Goal: Task Accomplishment & Management: Complete application form

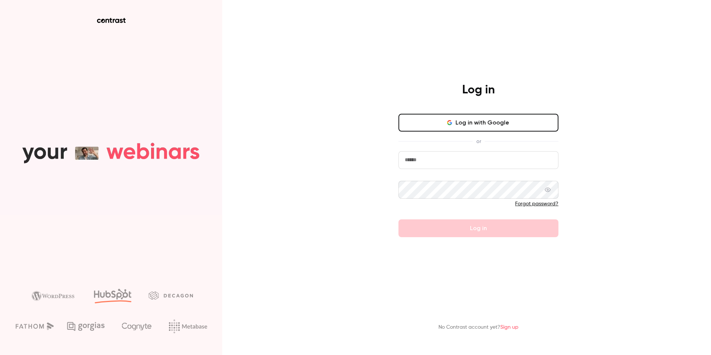
click at [471, 121] on button "Log in with Google" at bounding box center [478, 123] width 160 height 18
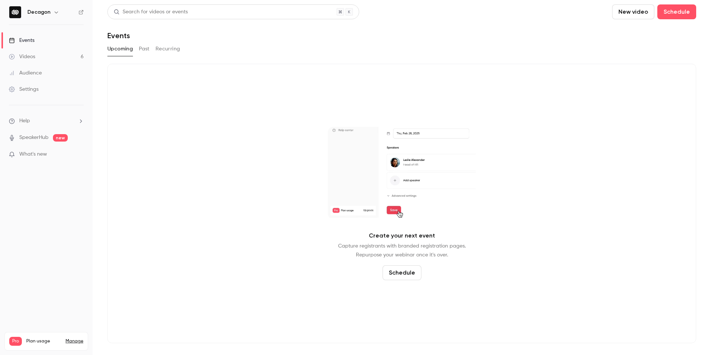
click at [635, 12] on button "New video" at bounding box center [633, 11] width 42 height 15
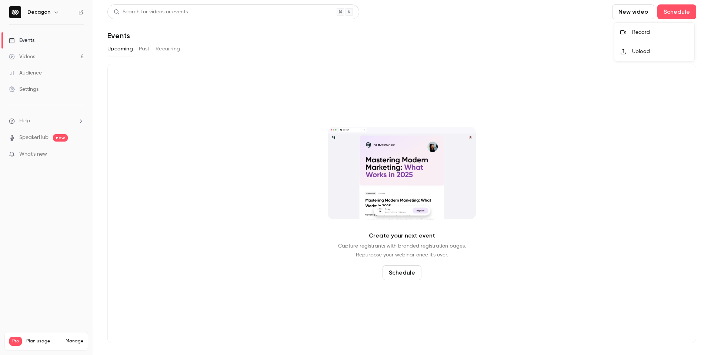
click at [671, 16] on div at bounding box center [355, 177] width 711 height 355
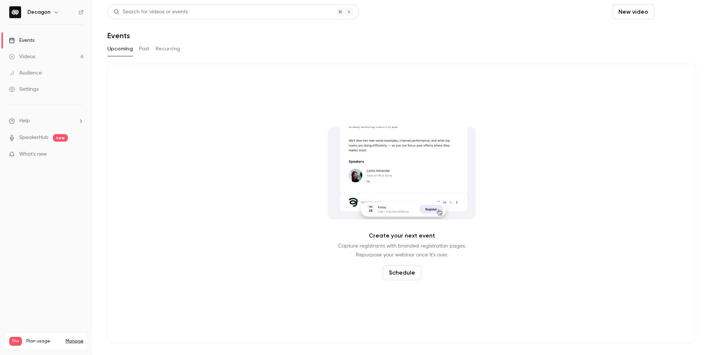
click at [676, 12] on button "Schedule" at bounding box center [676, 11] width 39 height 15
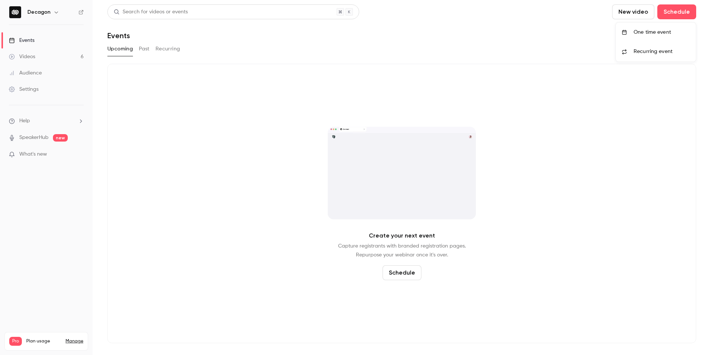
click at [667, 30] on div "One time event" at bounding box center [661, 32] width 56 height 7
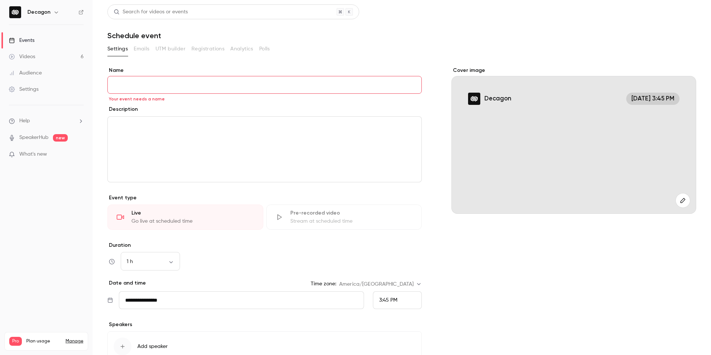
click at [164, 212] on div "Live" at bounding box center [192, 212] width 123 height 7
click at [188, 81] on input "Name" at bounding box center [264, 85] width 314 height 18
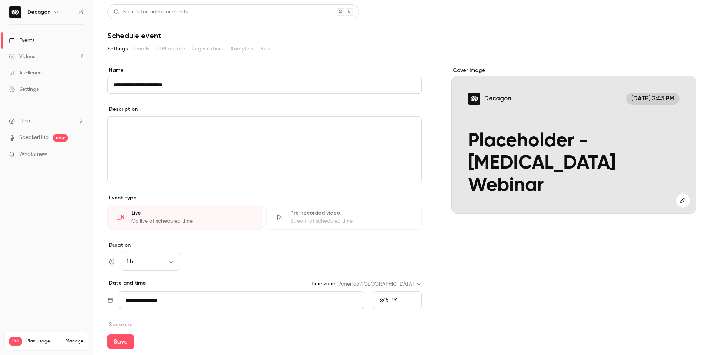
type input "**********"
click at [261, 105] on div "**********" at bounding box center [264, 224] width 314 height 315
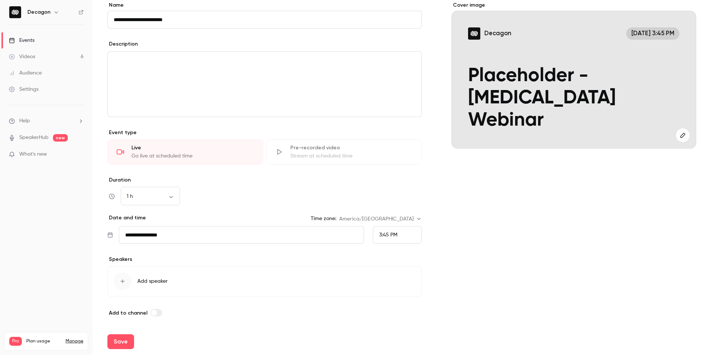
scroll to position [66, 0]
click at [117, 336] on button "Save" at bounding box center [120, 341] width 27 height 15
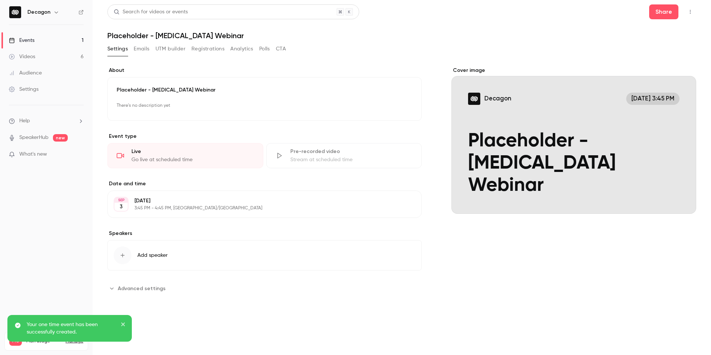
click at [689, 11] on icon "button" at bounding box center [690, 11] width 6 height 5
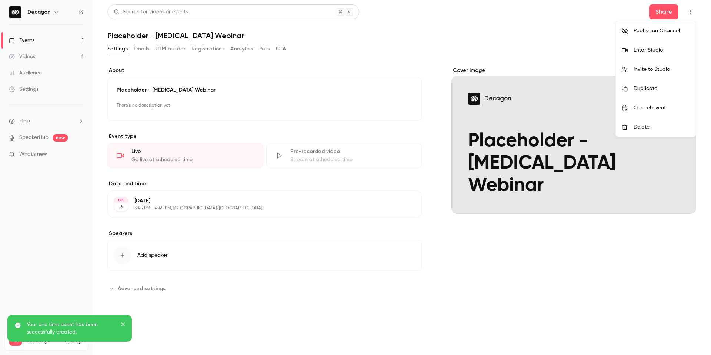
click at [679, 48] on div "Enter Studio" at bounding box center [661, 49] width 56 height 7
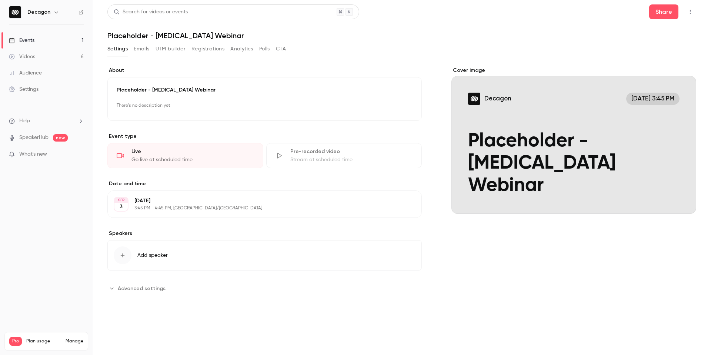
click at [693, 9] on button "button" at bounding box center [690, 12] width 12 height 12
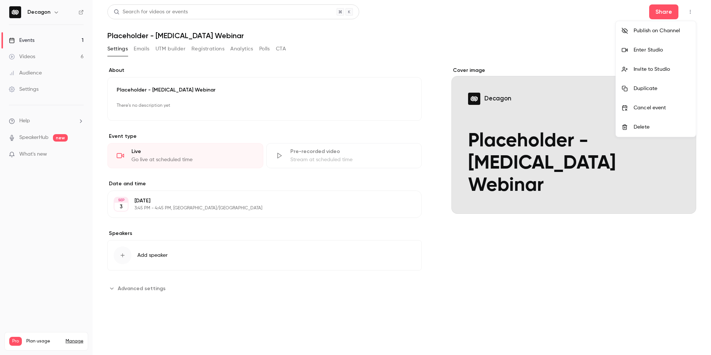
click at [535, 30] on div at bounding box center [355, 177] width 711 height 355
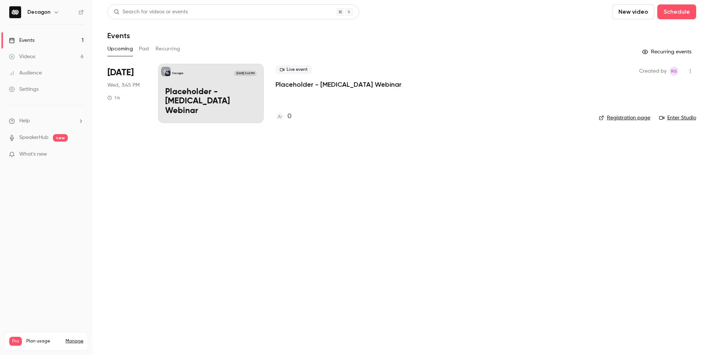
click at [636, 117] on link "Registration page" at bounding box center [624, 117] width 51 height 7
